Goal: Navigation & Orientation: Find specific page/section

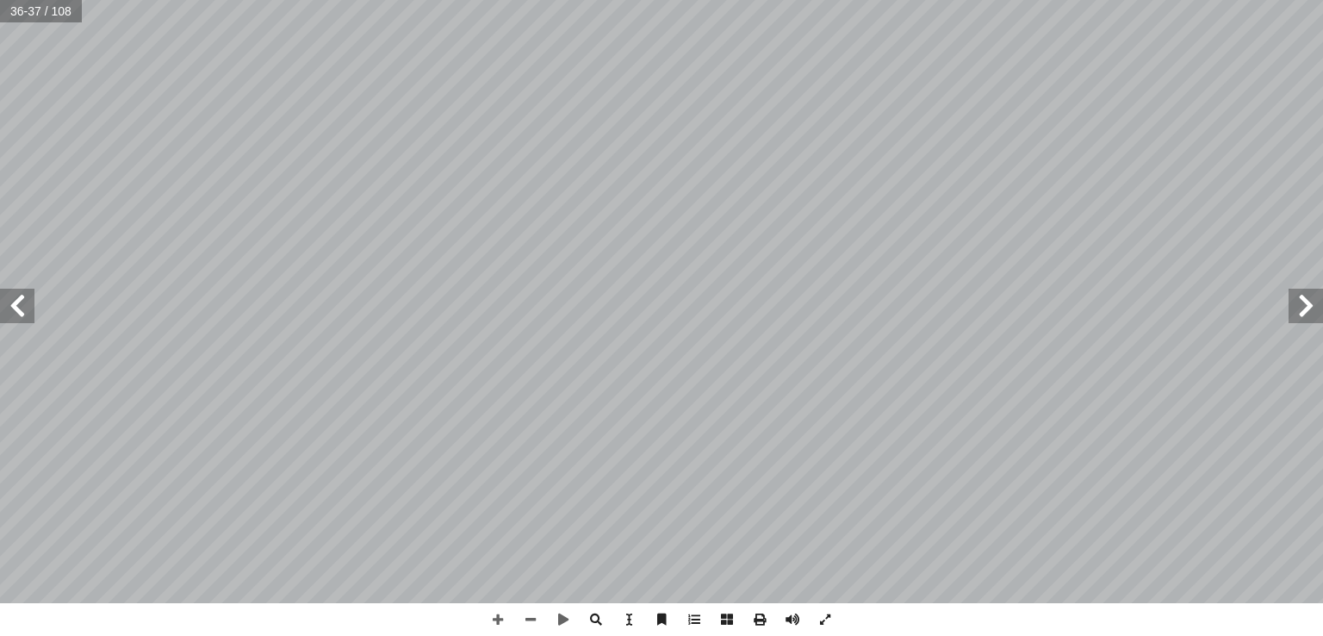
click at [3, 311] on span at bounding box center [17, 306] width 34 height 34
click at [21, 19] on input "text" at bounding box center [34, 11] width 68 height 22
type input "*"
type input "**"
click at [24, 304] on span at bounding box center [17, 306] width 34 height 34
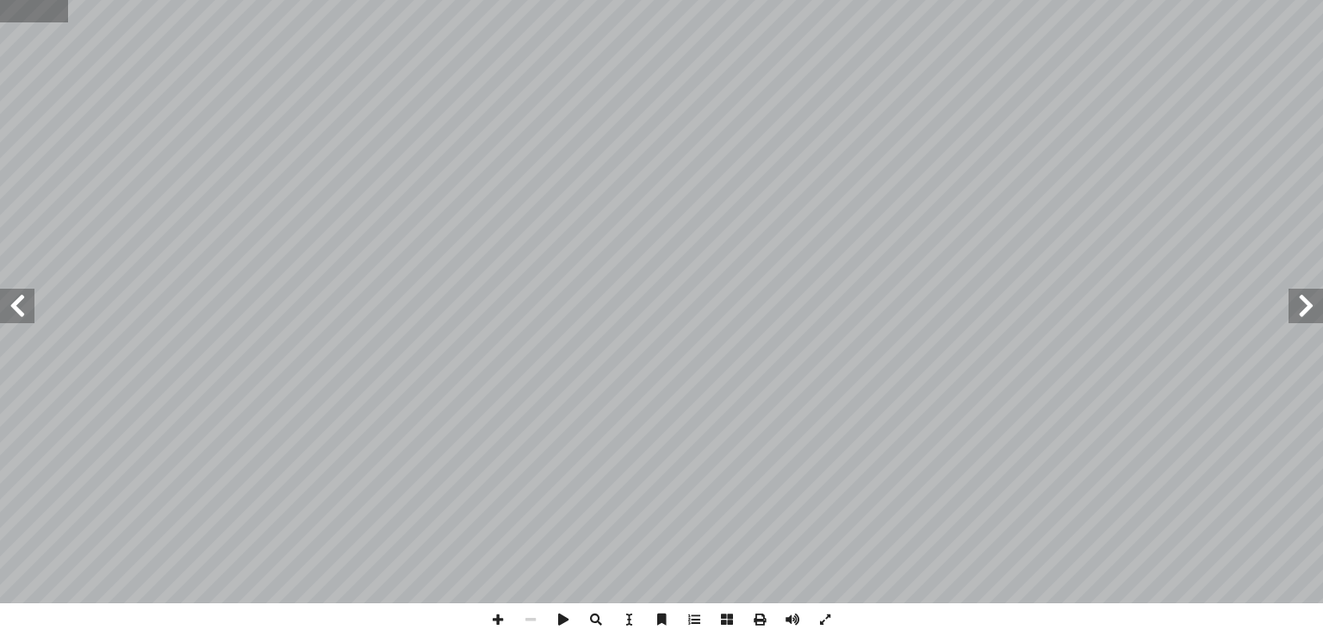
click at [31, 20] on input "text" at bounding box center [34, 11] width 68 height 22
type input "**"
click at [488, 624] on span at bounding box center [498, 619] width 33 height 33
click at [9, 311] on span at bounding box center [17, 306] width 34 height 34
click at [507, 617] on span at bounding box center [498, 619] width 33 height 33
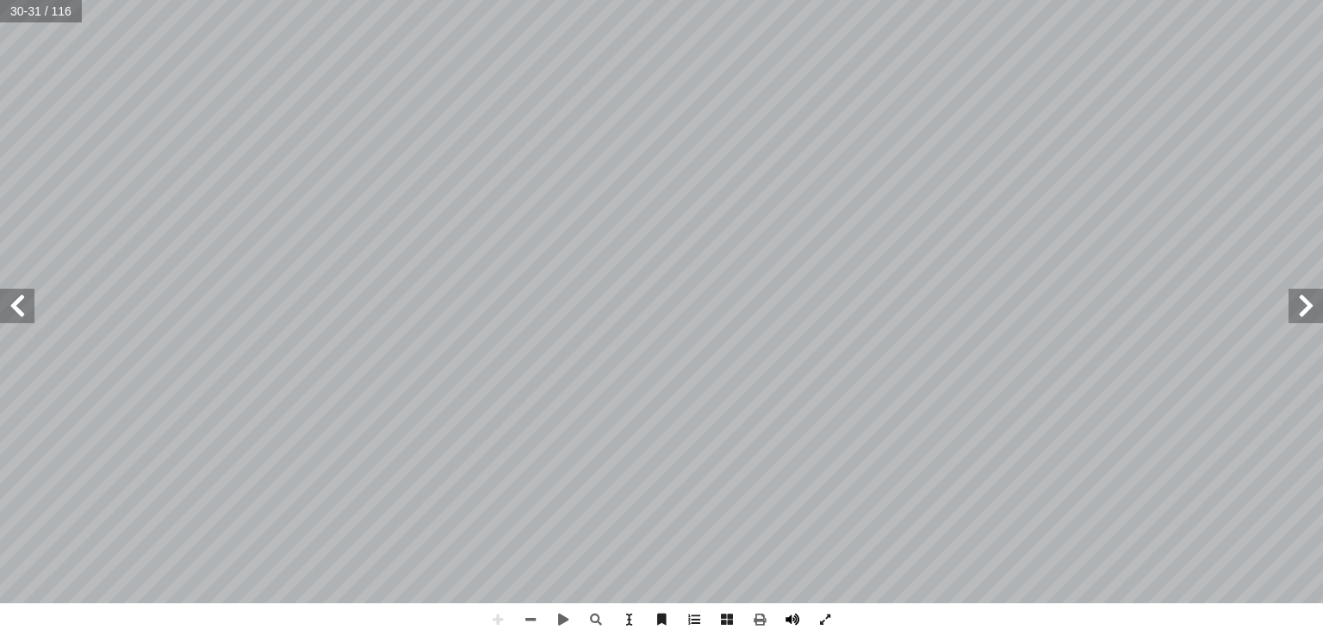
click at [789, 617] on span at bounding box center [792, 619] width 33 height 33
click at [25, 317] on span at bounding box center [17, 306] width 34 height 34
click at [1313, 318] on span at bounding box center [1306, 306] width 34 height 34
click at [24, 308] on span at bounding box center [17, 306] width 34 height 34
